Goal: Task Accomplishment & Management: Use online tool/utility

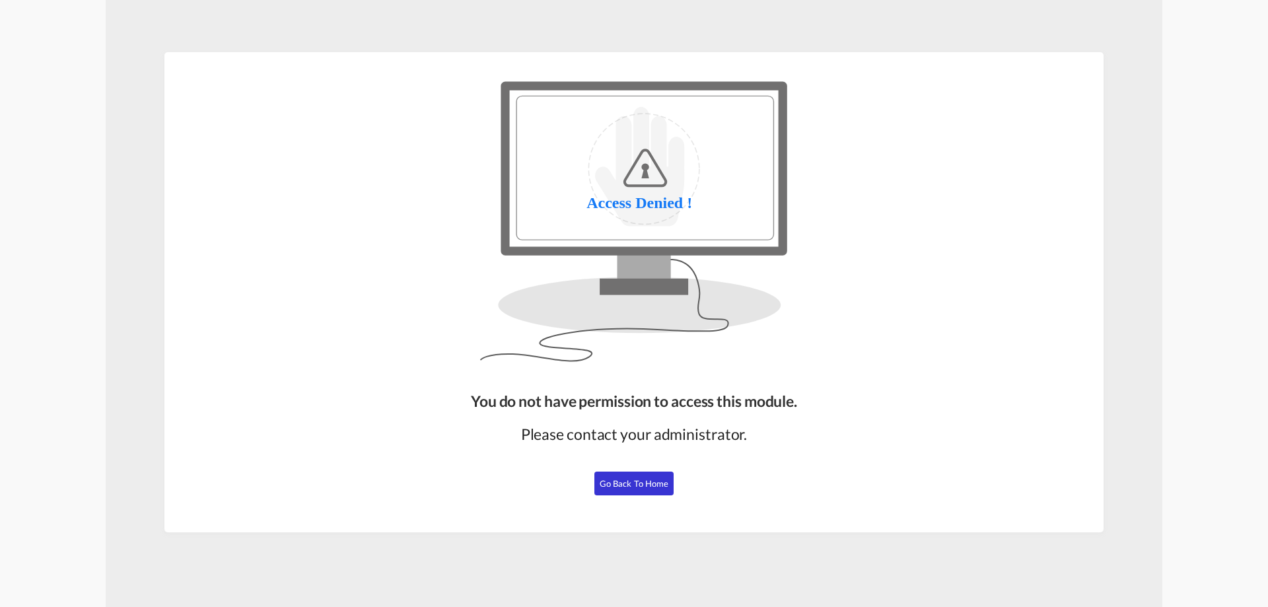
click at [613, 491] on button "Go Back to Home" at bounding box center [633, 484] width 79 height 24
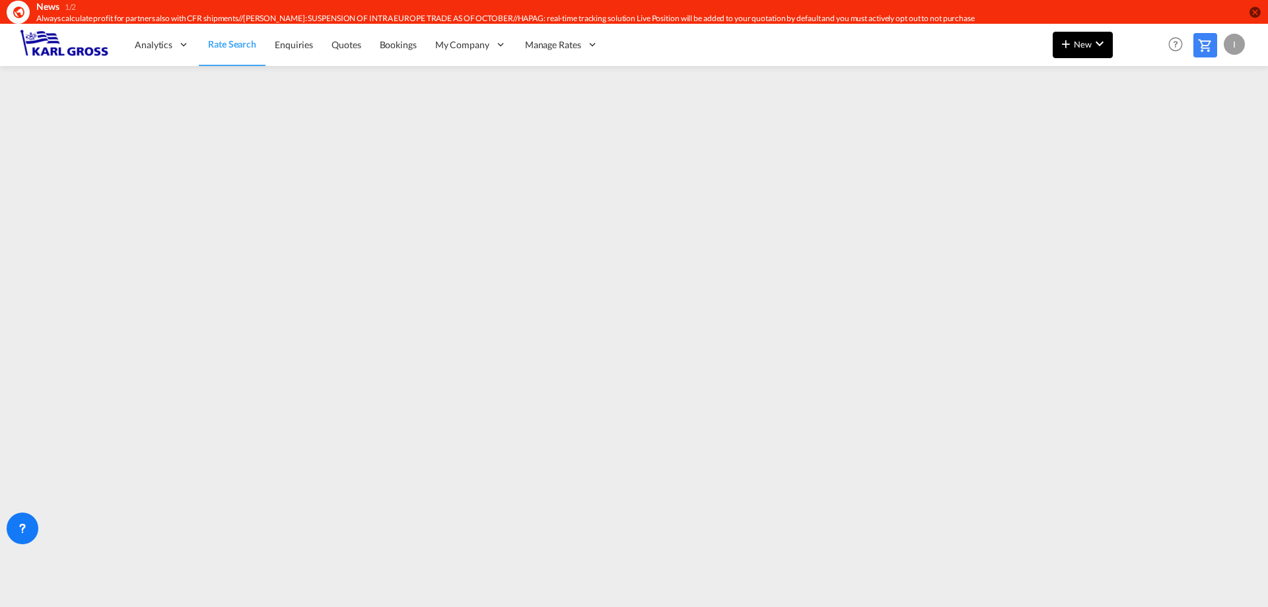
click at [1077, 39] on span "New" at bounding box center [1083, 44] width 50 height 11
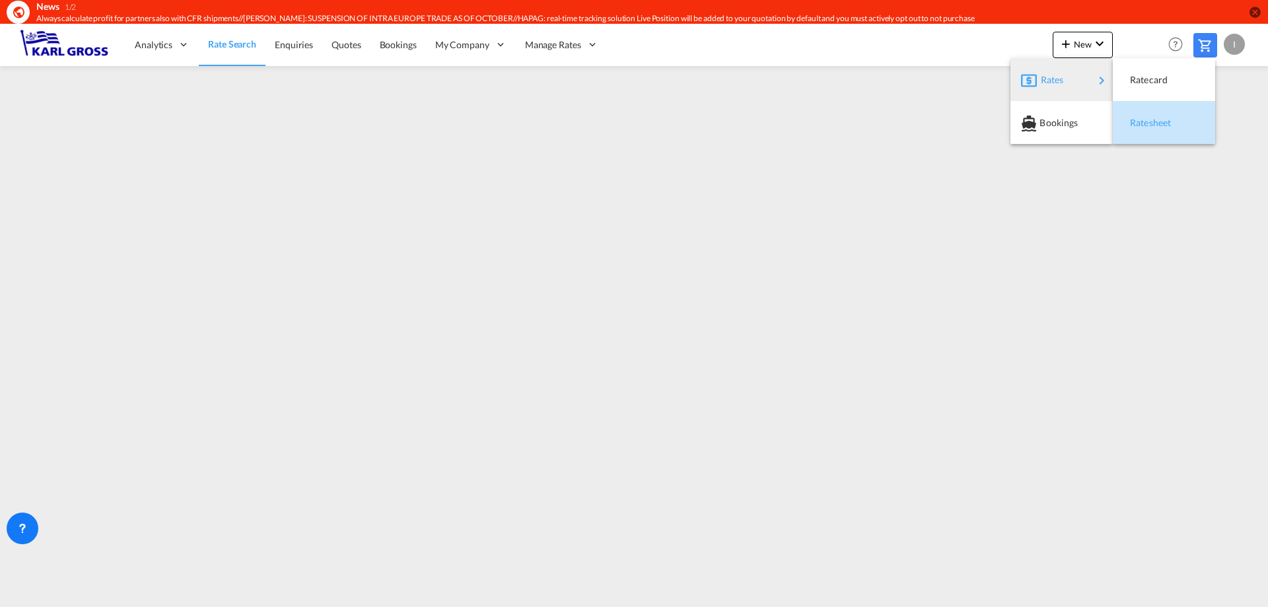
click at [1144, 123] on span "Ratesheet" at bounding box center [1137, 123] width 15 height 26
